Goal: Task Accomplishment & Management: Complete application form

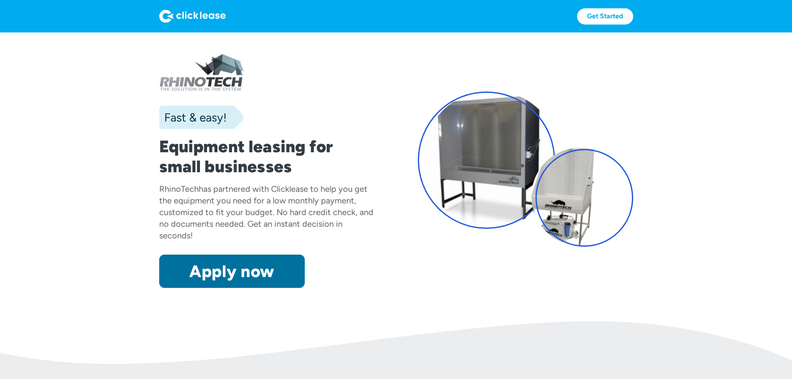
click at [213, 288] on link "Apply now" at bounding box center [232, 270] width 146 height 33
